Goal: Use online tool/utility: Utilize a website feature to perform a specific function

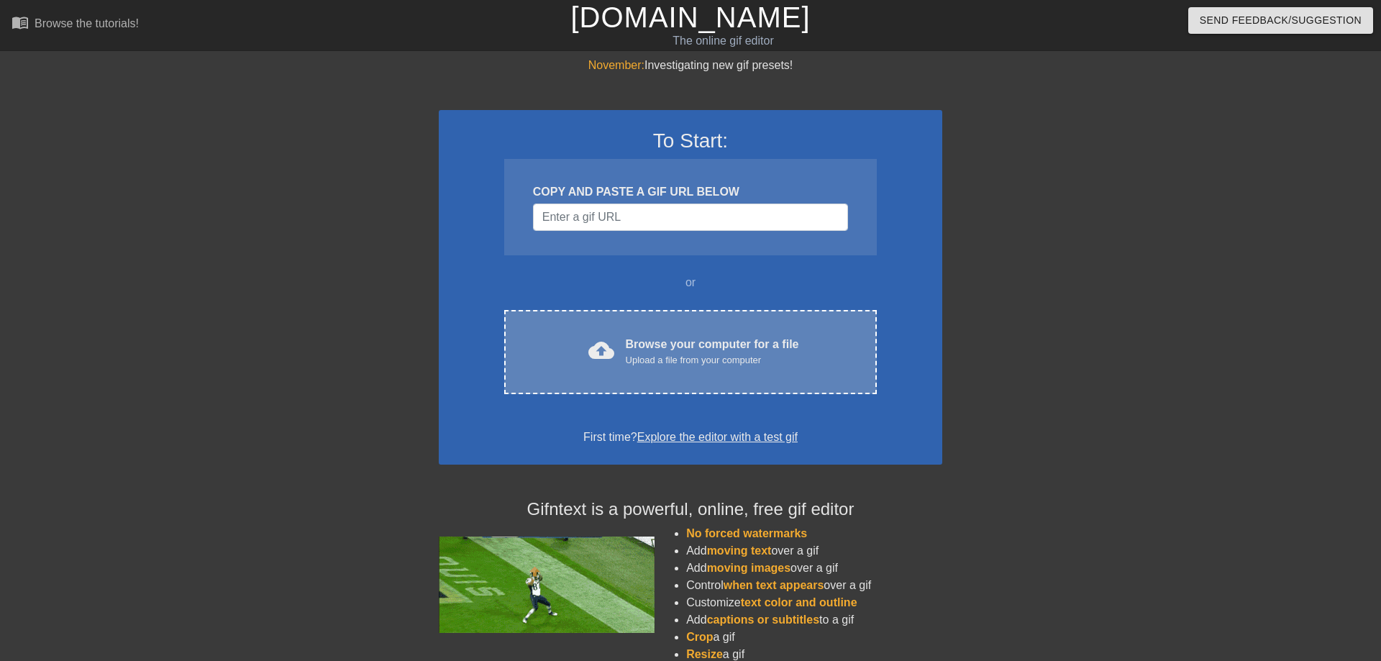
click at [661, 350] on div "Browse your computer for a file Upload a file from your computer" at bounding box center [712, 352] width 173 height 32
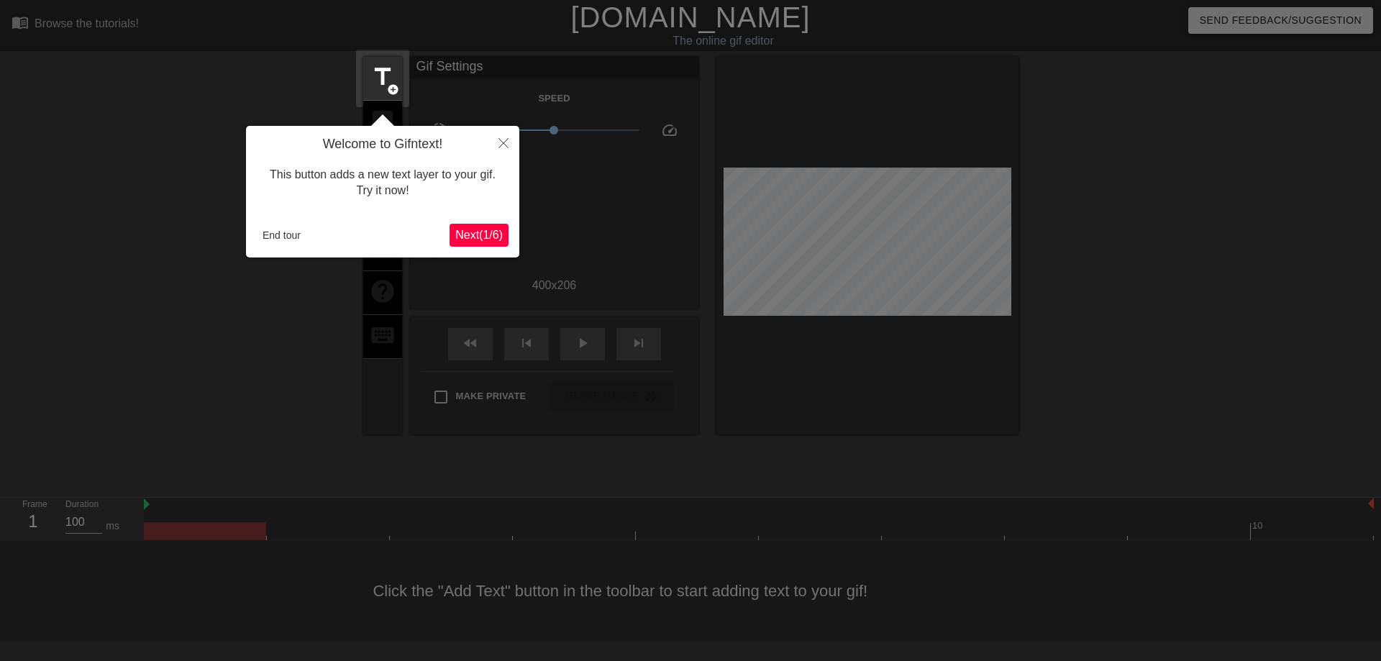
click at [281, 321] on div at bounding box center [690, 330] width 1381 height 661
click at [280, 234] on button "End tour" at bounding box center [282, 235] width 50 height 22
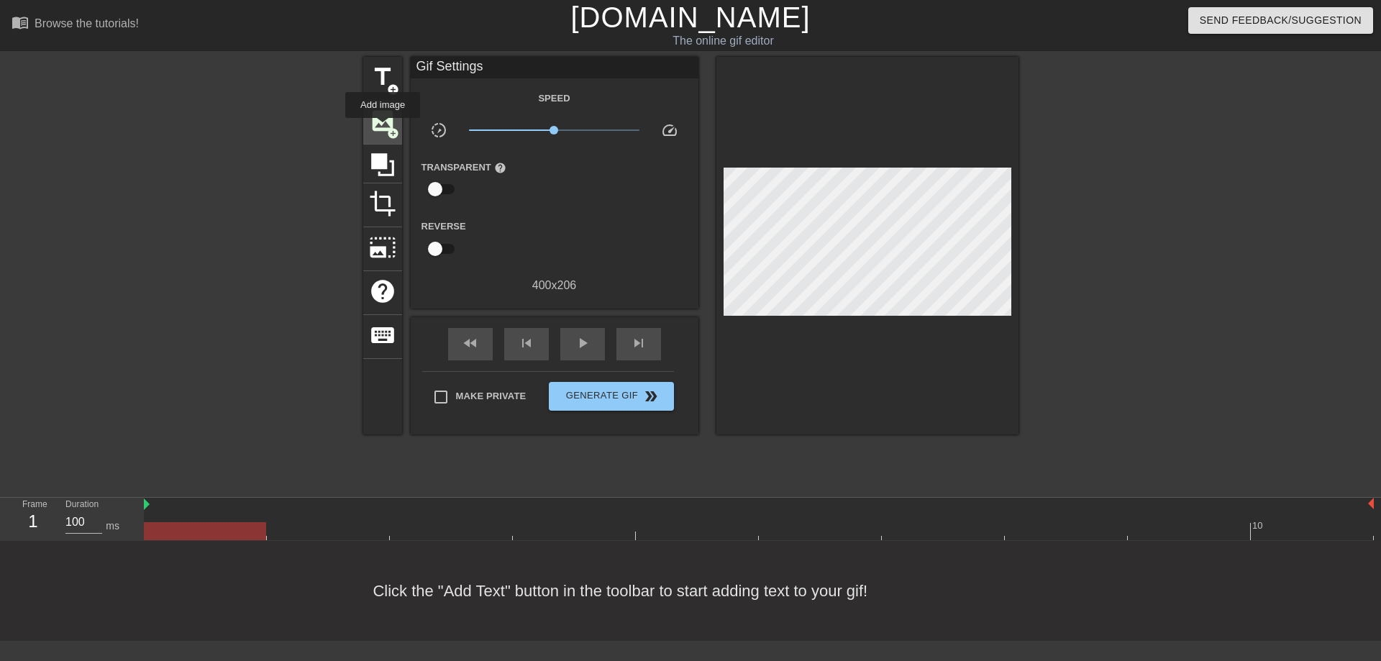
click at [383, 128] on span "image" at bounding box center [382, 120] width 27 height 27
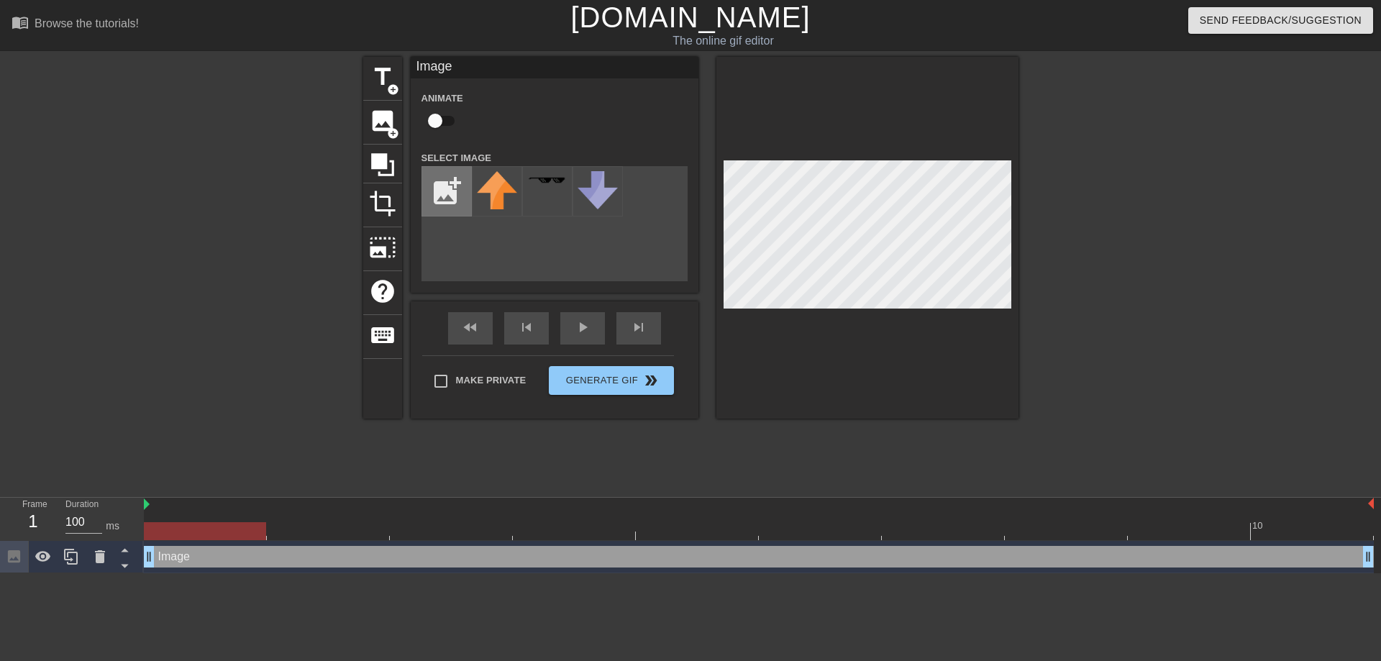
click at [454, 183] on input "file" at bounding box center [446, 191] width 49 height 49
click at [449, 194] on input "file" at bounding box center [446, 191] width 49 height 49
type input "C:\fakepath\Flag_of_the_United_Kingdom.svg.png"
click at [539, 186] on img at bounding box center [547, 181] width 40 height 21
click at [613, 242] on div "add_photo_alternate" at bounding box center [554, 223] width 266 height 115
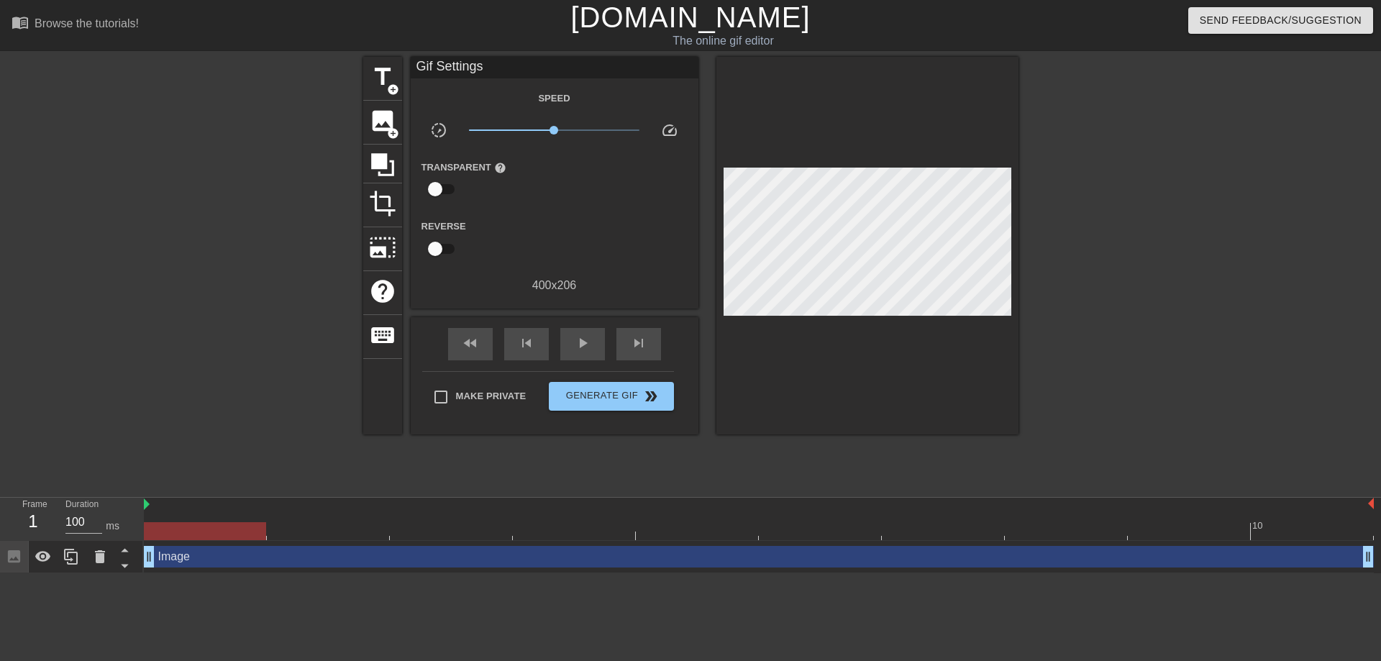
click at [849, 332] on div at bounding box center [867, 245] width 302 height 377
click at [390, 137] on div "image add_circle" at bounding box center [382, 123] width 39 height 44
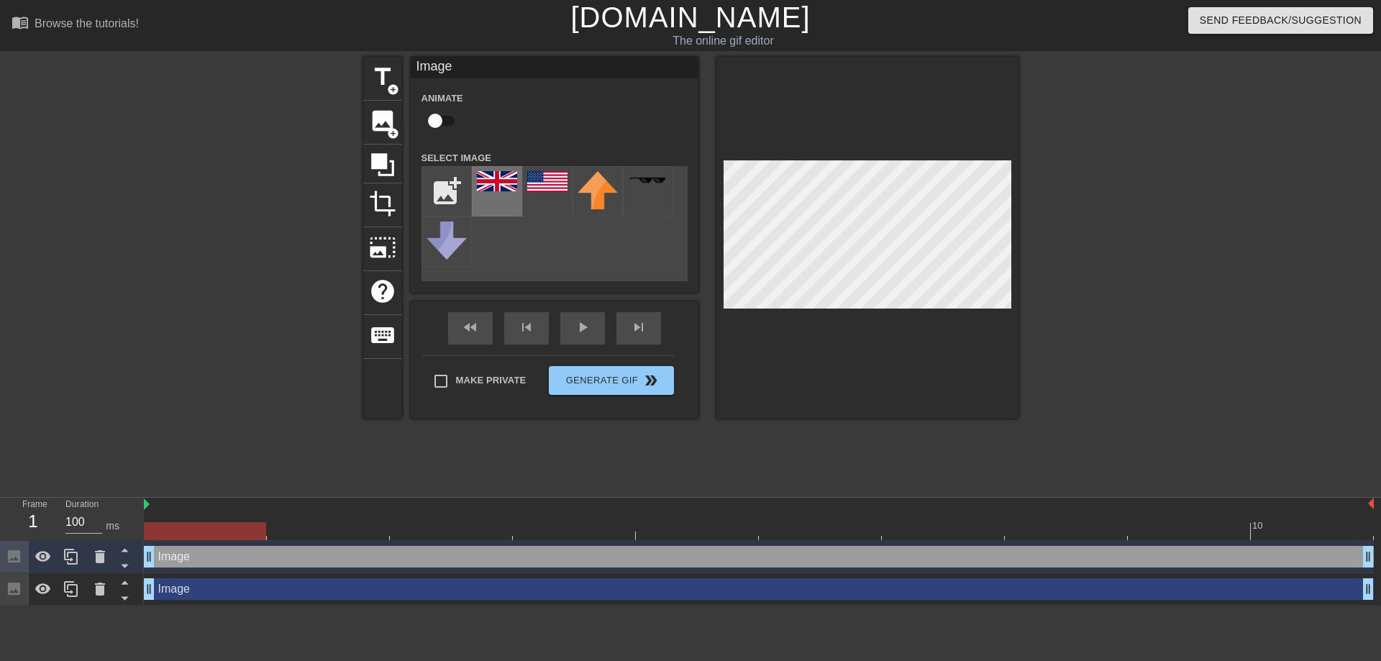
click at [505, 178] on img at bounding box center [497, 181] width 40 height 20
click at [1046, 271] on div "title add_circle image add_circle crop photo_size_select_large help keyboard Im…" at bounding box center [690, 272] width 1381 height 431
click at [644, 385] on button "Generate Gif double_arrow" at bounding box center [611, 380] width 124 height 29
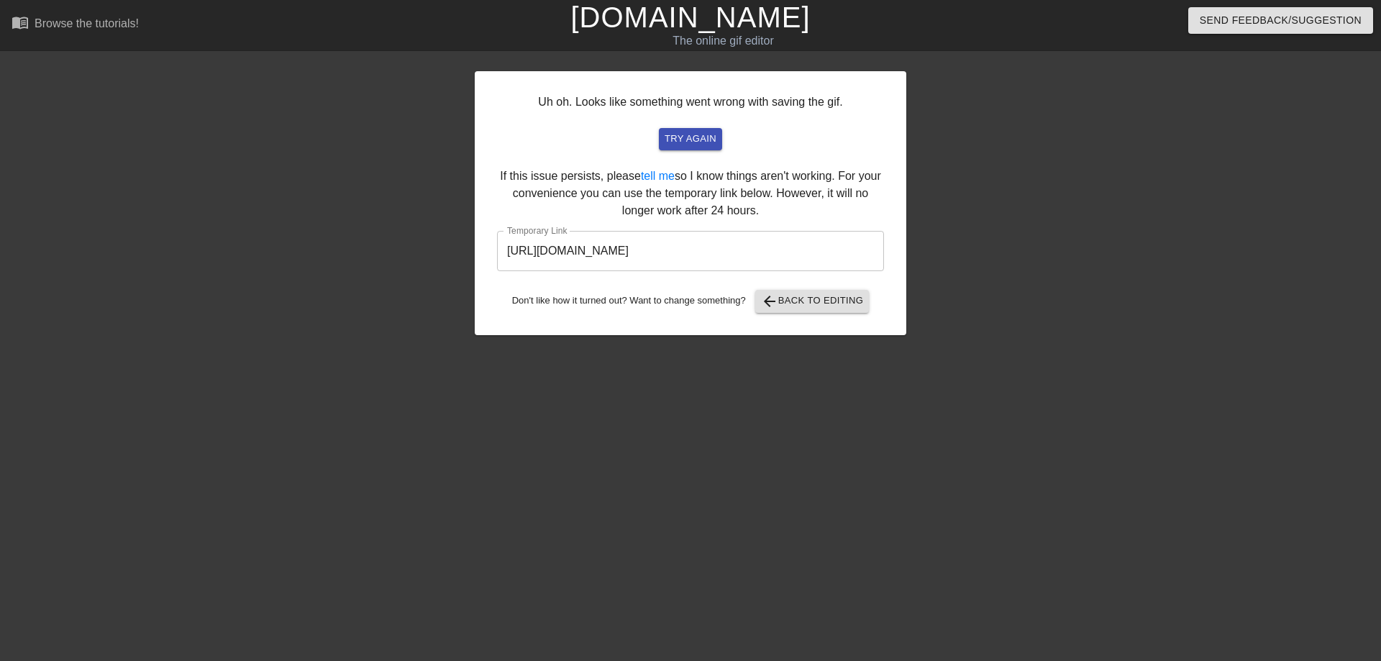
click at [753, 246] on input "[URL][DOMAIN_NAME]" at bounding box center [690, 251] width 387 height 40
click at [787, 245] on input "[URL][DOMAIN_NAME]" at bounding box center [690, 251] width 387 height 40
